Goal: Download file/media

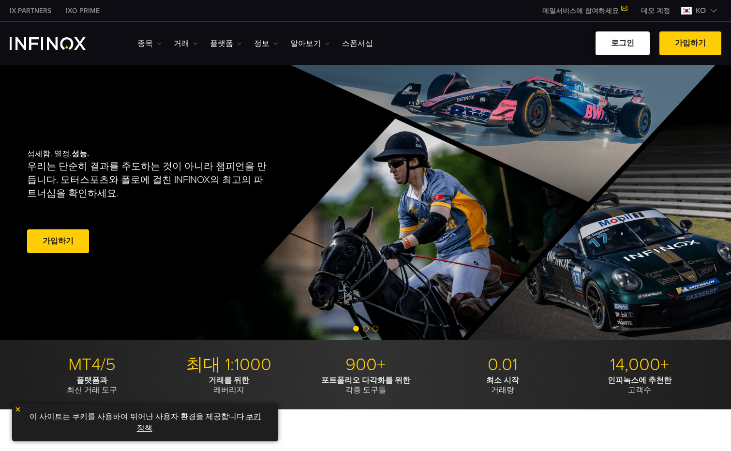
click at [638, 46] on link "로그인" at bounding box center [623, 43] width 54 height 24
click at [614, 44] on link "로그인" at bounding box center [623, 43] width 54 height 24
click at [237, 44] on img at bounding box center [239, 43] width 5 height 5
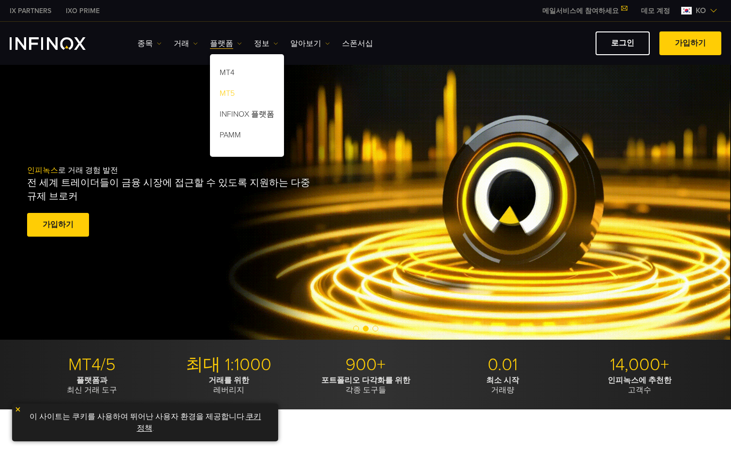
click at [230, 92] on link "MT5" at bounding box center [247, 95] width 74 height 21
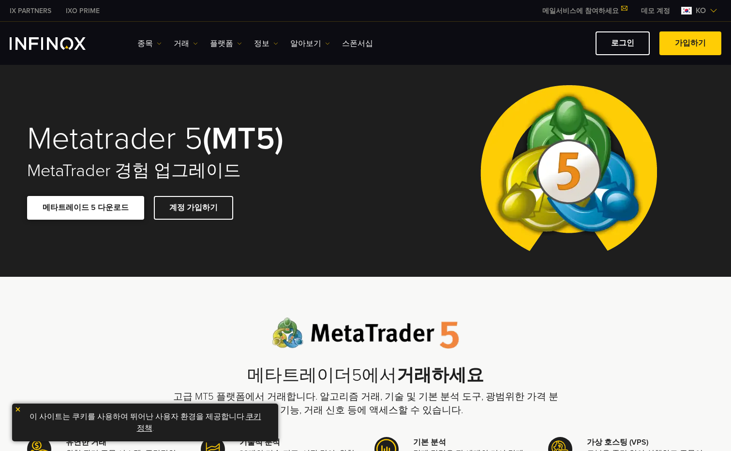
click at [110, 210] on link "메타트레이드 5 다운로드" at bounding box center [85, 208] width 117 height 24
click at [723, 124] on div "Metatrader 5 (MT5) MetaTrader 경험 업그레이드 메타트레이드 5 다운로드 계정 가입하기" at bounding box center [365, 171] width 731 height 212
